Goal: Information Seeking & Learning: Check status

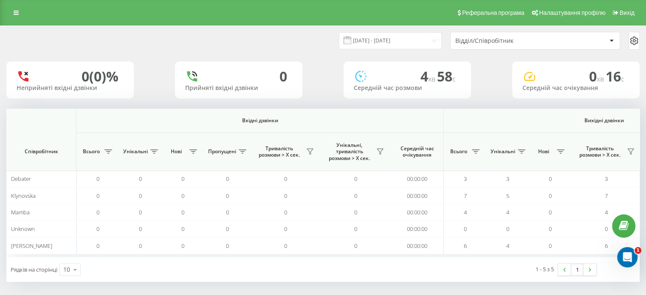
scroll to position [0, 551]
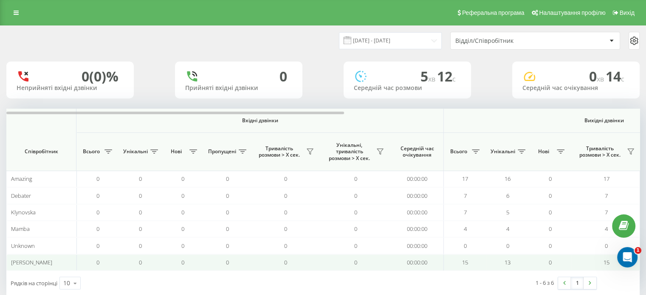
scroll to position [16, 0]
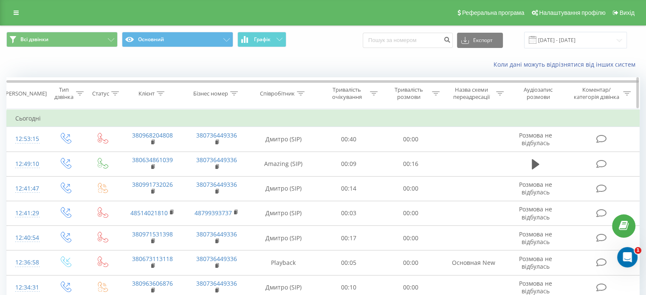
click at [301, 93] on icon at bounding box center [301, 93] width 8 height 4
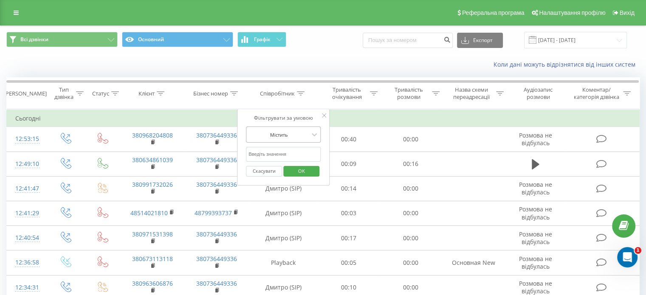
click at [303, 136] on div at bounding box center [278, 135] width 60 height 8
click at [295, 154] on input "text" at bounding box center [283, 154] width 75 height 15
type input "debater"
click at [307, 168] on span "OK" at bounding box center [302, 170] width 24 height 13
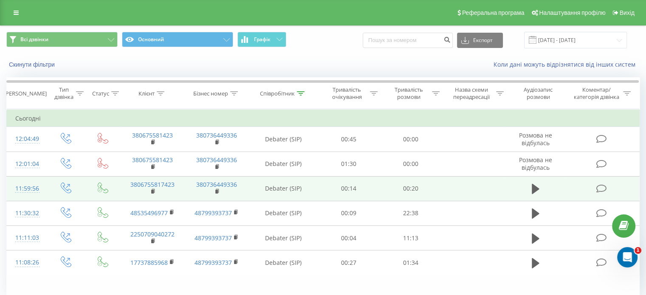
scroll to position [37, 0]
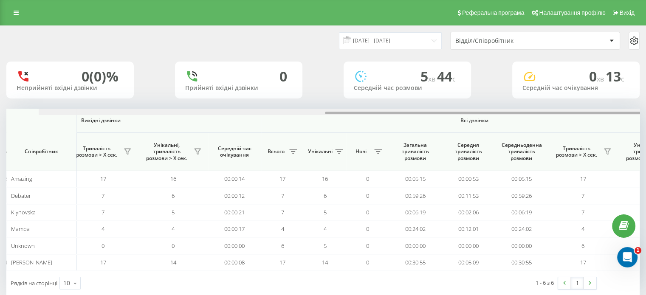
scroll to position [0, 551]
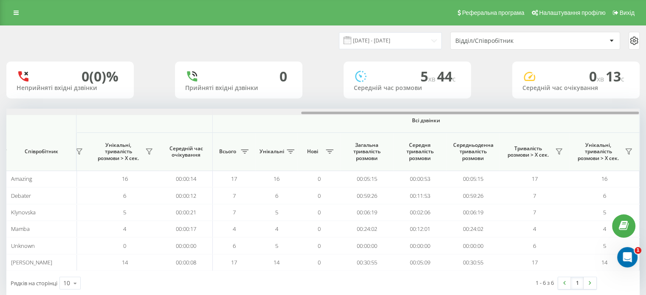
drag, startPoint x: 317, startPoint y: 112, endPoint x: 624, endPoint y: 132, distance: 307.6
click at [624, 132] on div "Вхідні дзвінки Вихідні дзвінки Всі дзвінки Співробітник Всього Унікальні Нові П…" at bounding box center [322, 190] width 633 height 162
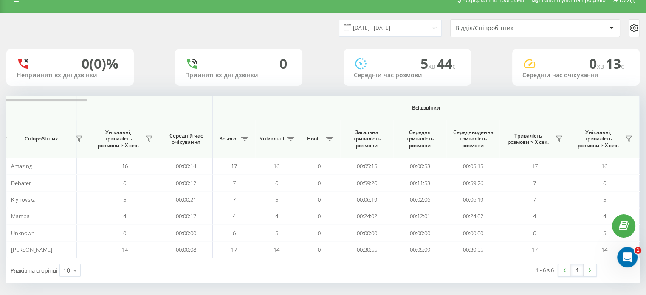
scroll to position [16, 0]
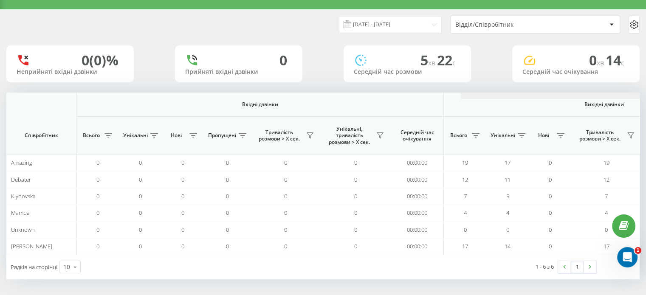
scroll to position [0, 551]
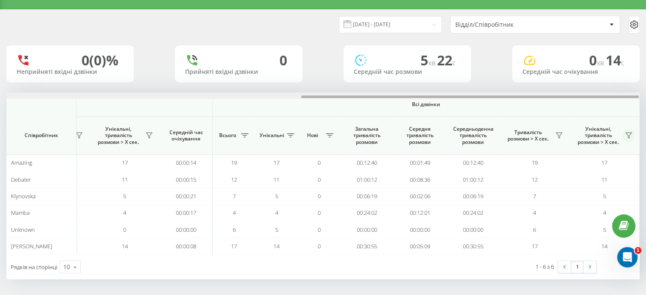
drag, startPoint x: 301, startPoint y: 96, endPoint x: 631, endPoint y: 134, distance: 332.5
click at [631, 134] on div "Вхідні дзвінки Вихідні дзвінки Всі дзвінки Співробітник Всього Унікальні Нові П…" at bounding box center [322, 174] width 633 height 162
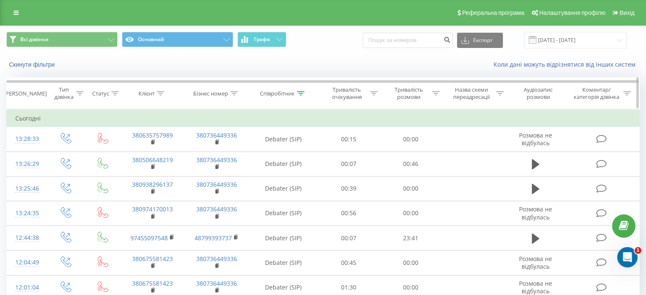
click at [297, 95] on div at bounding box center [301, 93] width 8 height 7
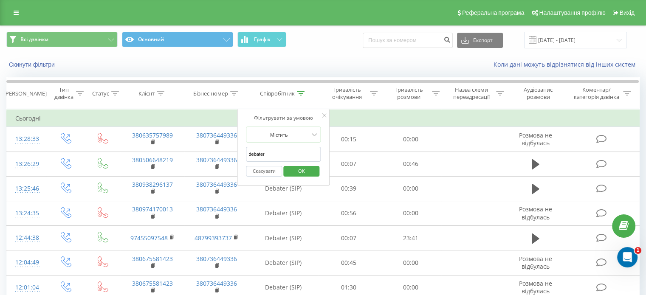
click at [276, 149] on input "debater" at bounding box center [283, 154] width 75 height 15
drag, startPoint x: 256, startPoint y: 157, endPoint x: 254, endPoint y: 169, distance: 11.6
click at [254, 169] on form "Містить Скасувати OK" at bounding box center [283, 154] width 75 height 54
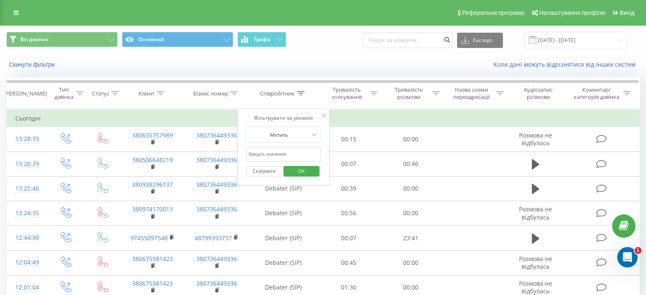
click at [258, 157] on input "text" at bounding box center [283, 154] width 75 height 15
click at [243, 146] on div "Фільтрувати за умовою Містить Скасувати OK" at bounding box center [283, 147] width 93 height 76
click at [299, 170] on span "OK" at bounding box center [302, 170] width 24 height 13
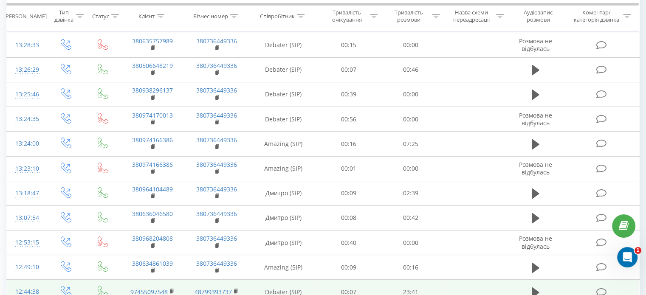
scroll to position [97, 0]
